Goal: Use online tool/utility: Use online tool/utility

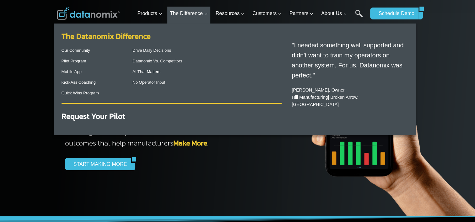
click at [95, 36] on link "The Datanomix Difference" at bounding box center [106, 36] width 89 height 11
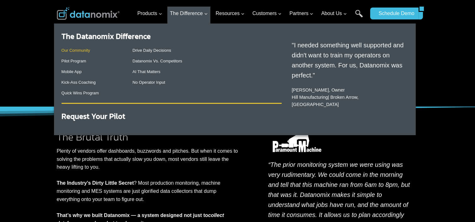
click at [85, 51] on link "Our Community" at bounding box center [76, 50] width 29 height 5
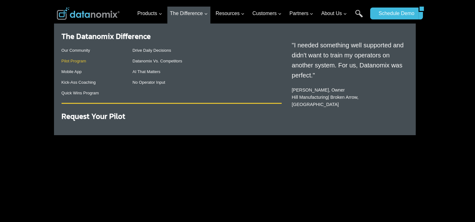
click at [78, 63] on link "Pilot Program" at bounding box center [74, 61] width 25 height 5
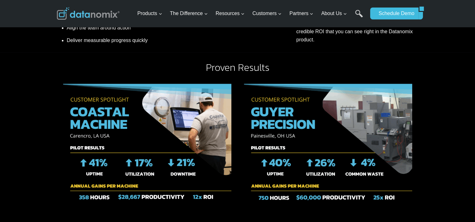
scroll to position [377, 0]
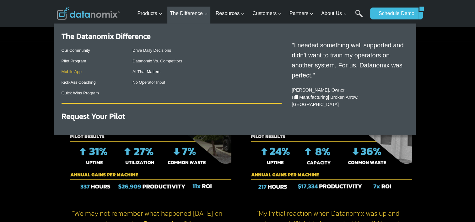
click at [79, 71] on link "Mobile App" at bounding box center [72, 71] width 20 height 5
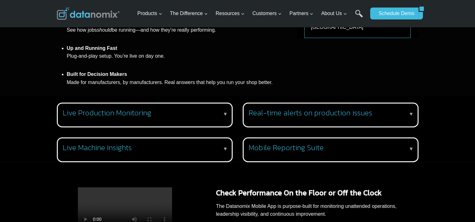
scroll to position [377, 0]
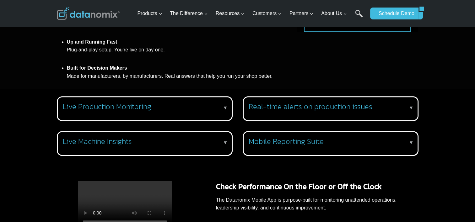
click at [225, 107] on p "▼" at bounding box center [225, 108] width 5 height 8
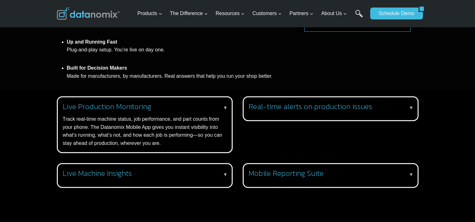
click at [224, 173] on p "▼" at bounding box center [225, 175] width 5 height 8
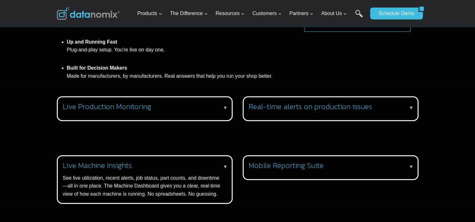
click at [411, 109] on p "▼" at bounding box center [411, 108] width 5 height 8
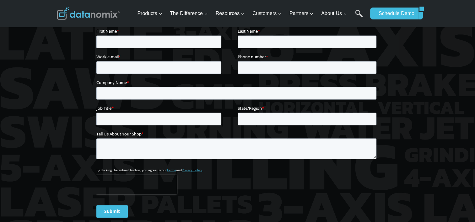
scroll to position [880, 0]
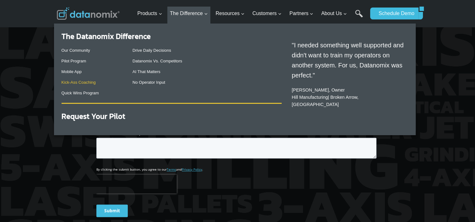
click at [83, 81] on link "Kick-Ass Coaching" at bounding box center [79, 82] width 34 height 5
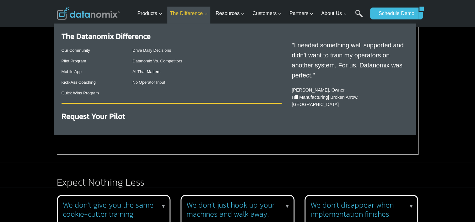
scroll to position [209, 0]
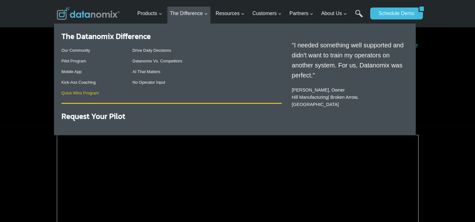
click at [87, 93] on link "Quick Wins Program" at bounding box center [80, 93] width 37 height 5
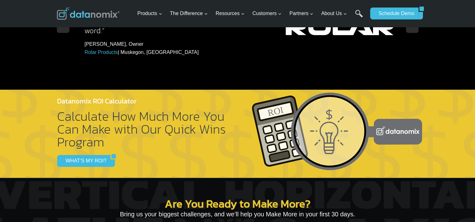
scroll to position [754, 0]
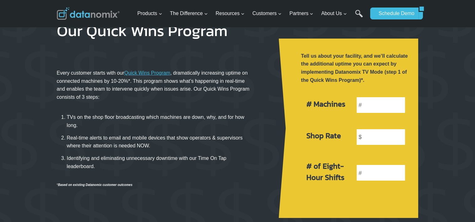
scroll to position [42, 0]
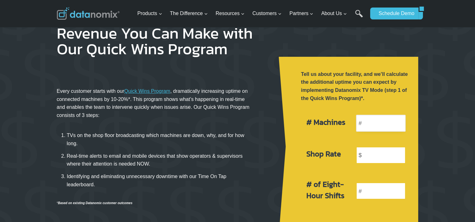
click at [379, 123] on input "number" at bounding box center [381, 123] width 50 height 17
type input "20"
click at [377, 153] on input "number" at bounding box center [381, 155] width 50 height 17
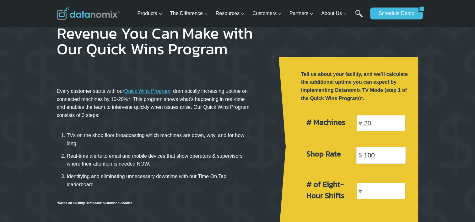
type input "100"
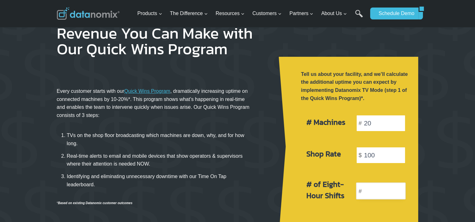
click at [384, 191] on input "number" at bounding box center [381, 191] width 50 height 17
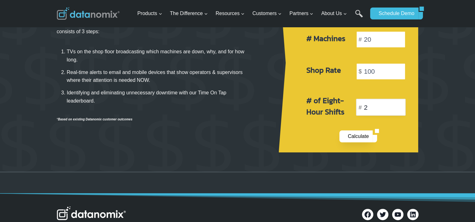
type input "2"
click at [362, 133] on link "Calculate" at bounding box center [357, 137] width 34 height 12
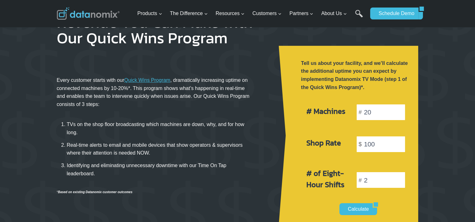
scroll to position [64, 0]
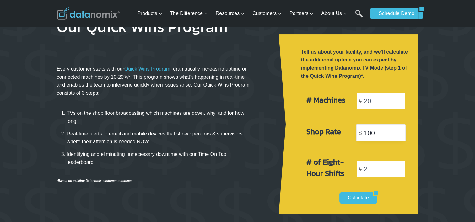
drag, startPoint x: 367, startPoint y: 130, endPoint x: 374, endPoint y: 132, distance: 7.0
click at [374, 132] on input "100" at bounding box center [381, 133] width 50 height 17
type input "120"
click at [364, 200] on link "Calculate" at bounding box center [357, 198] width 34 height 12
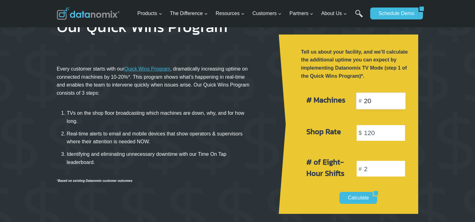
click at [365, 101] on input "20" at bounding box center [381, 101] width 50 height 17
click at [367, 101] on input "20" at bounding box center [381, 101] width 50 height 17
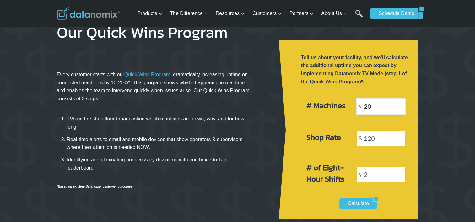
scroll to position [84, 0]
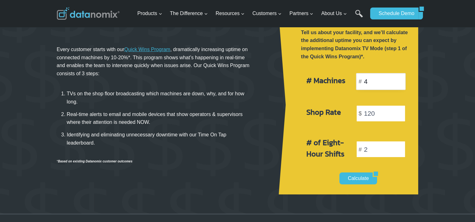
type input "4"
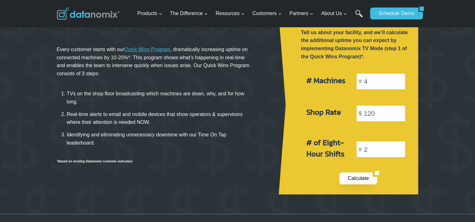
click at [359, 175] on link "Calculate" at bounding box center [357, 179] width 34 height 12
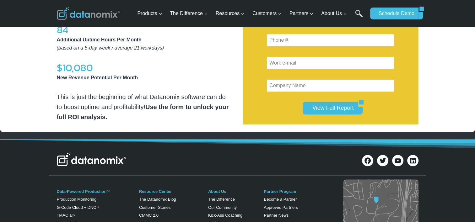
scroll to position [357, 0]
